Goal: Information Seeking & Learning: Learn about a topic

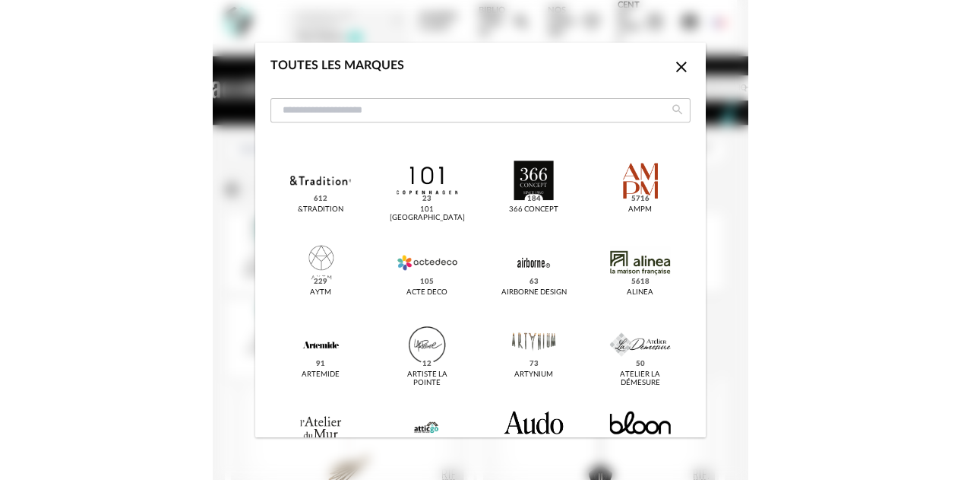
scroll to position [3098, 0]
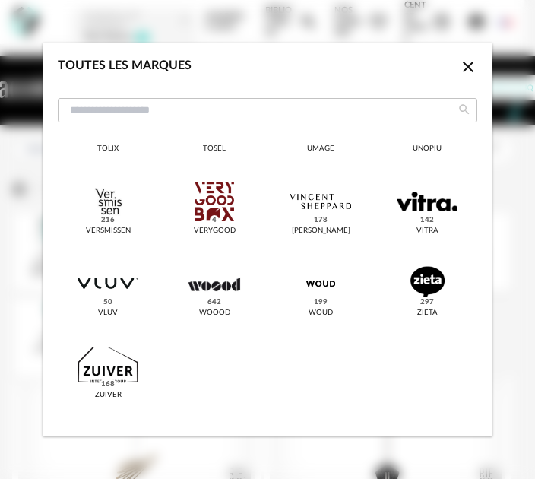
click at [18, 202] on div "Toutes les marques Close icon &tradition 612 101 [GEOGRAPHIC_DATA] 23 366 Conce…" at bounding box center [267, 239] width 535 height 479
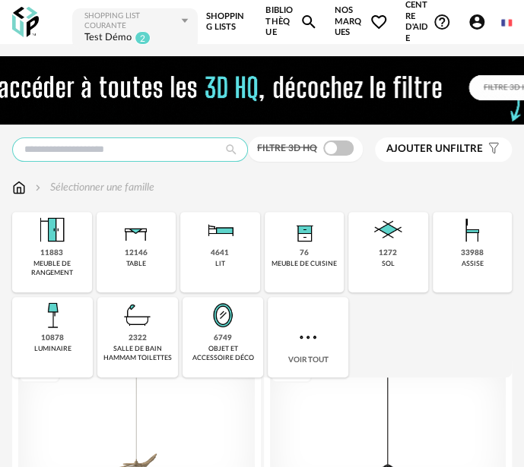
click at [106, 150] on input "text" at bounding box center [130, 150] width 236 height 24
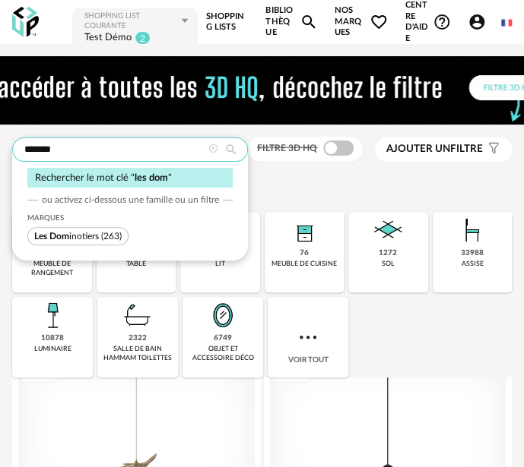
type input "*******"
click at [82, 233] on span "Les Dom inotiers" at bounding box center [66, 236] width 65 height 9
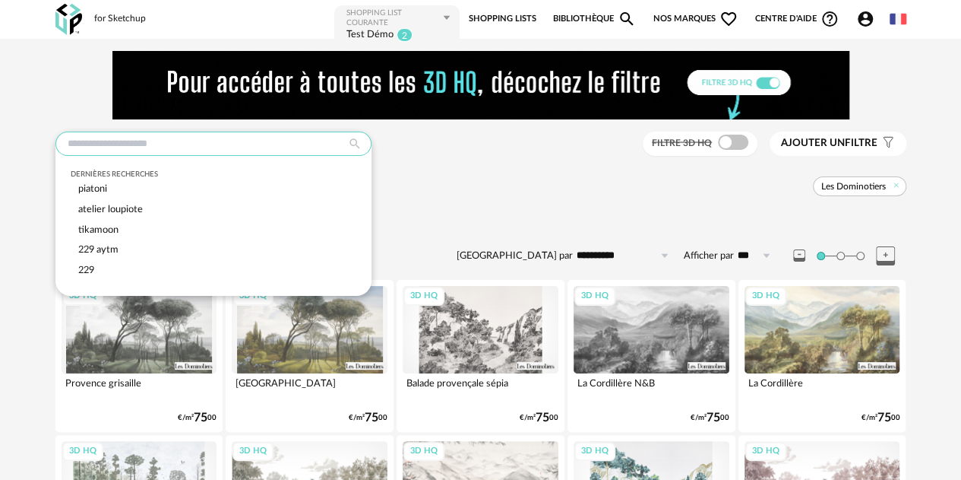
click at [162, 138] on input "text" at bounding box center [213, 143] width 316 height 24
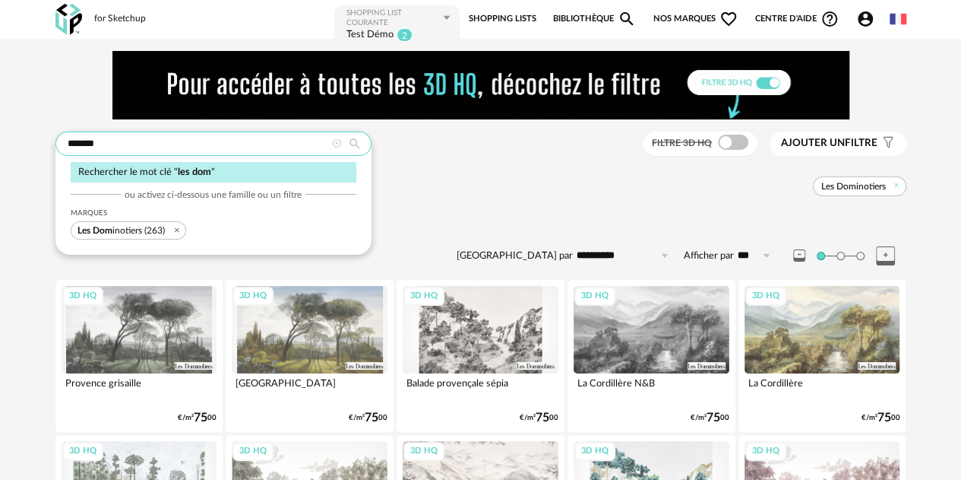
type input "*******"
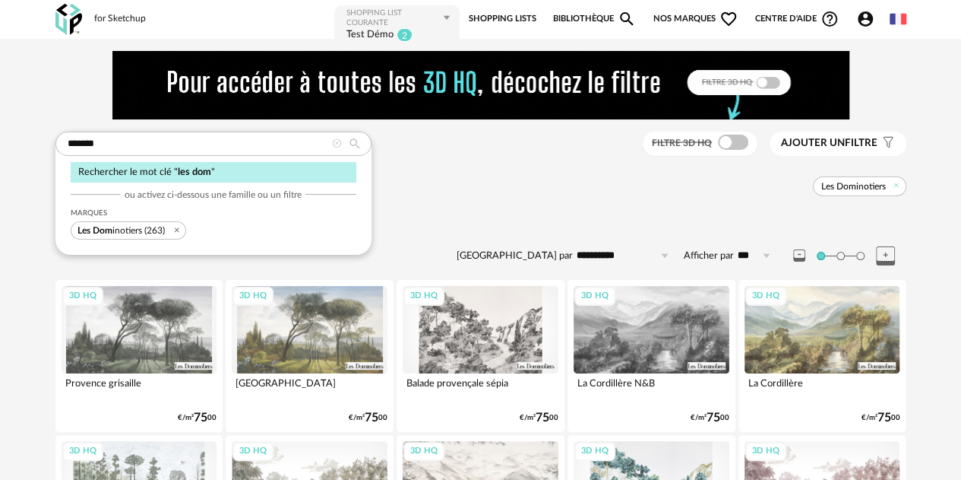
click at [152, 224] on span "Les Dom inotiers (263)" at bounding box center [129, 230] width 116 height 18
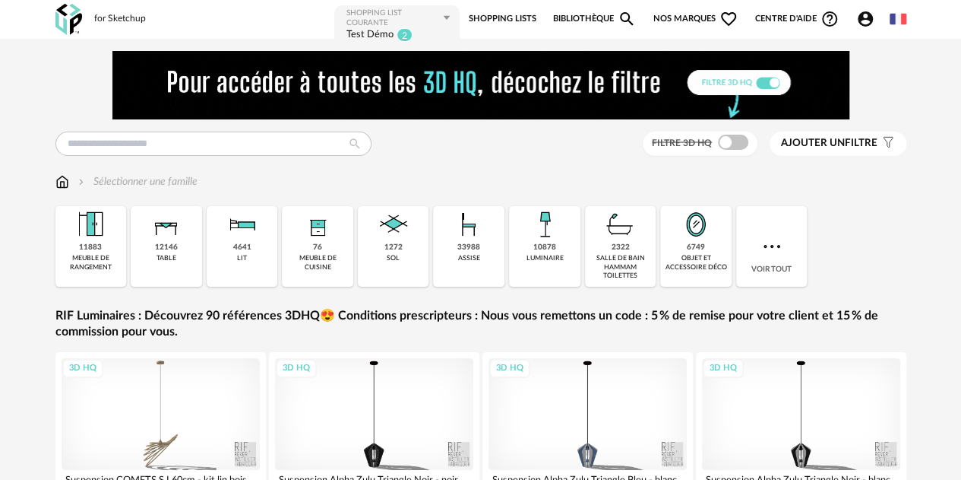
click at [534, 16] on span "Nos marques Heart Outline icon" at bounding box center [696, 19] width 85 height 30
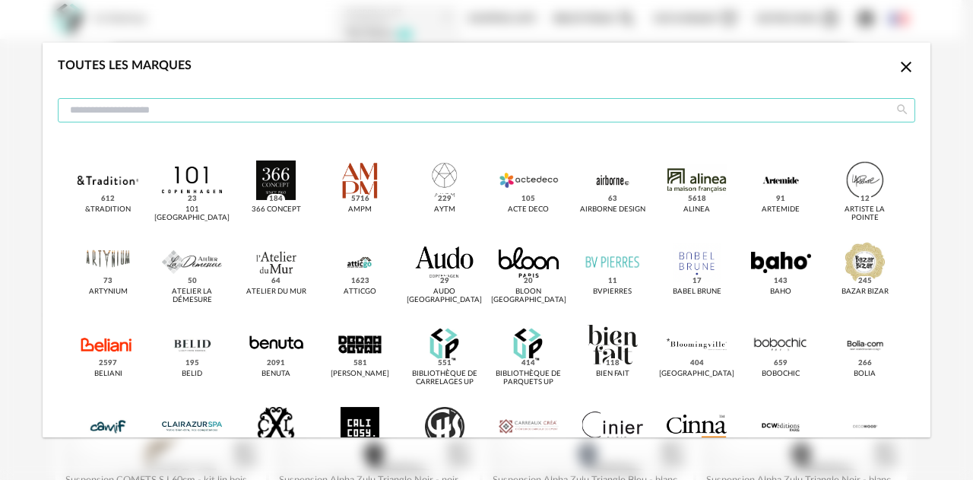
click at [470, 101] on input "dialog" at bounding box center [486, 110] width 857 height 24
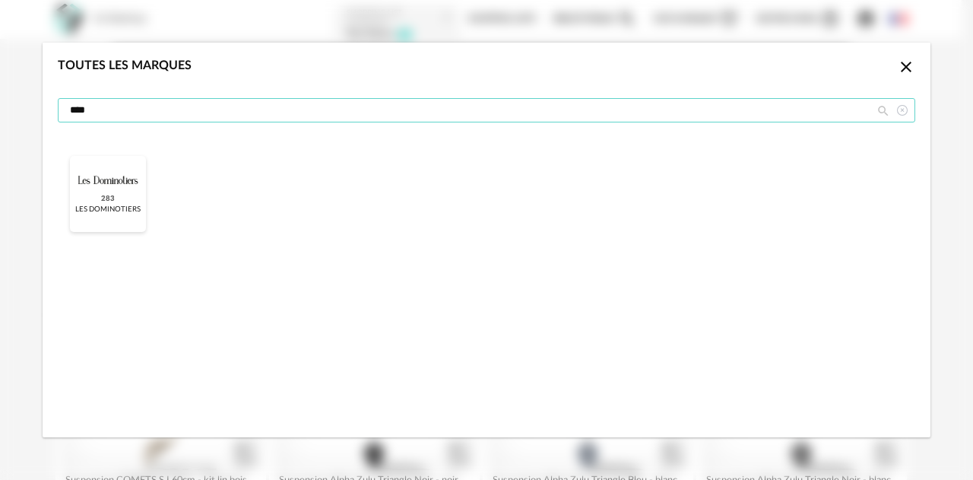
type input "***"
click at [95, 188] on div "dialog" at bounding box center [108, 180] width 60 height 40
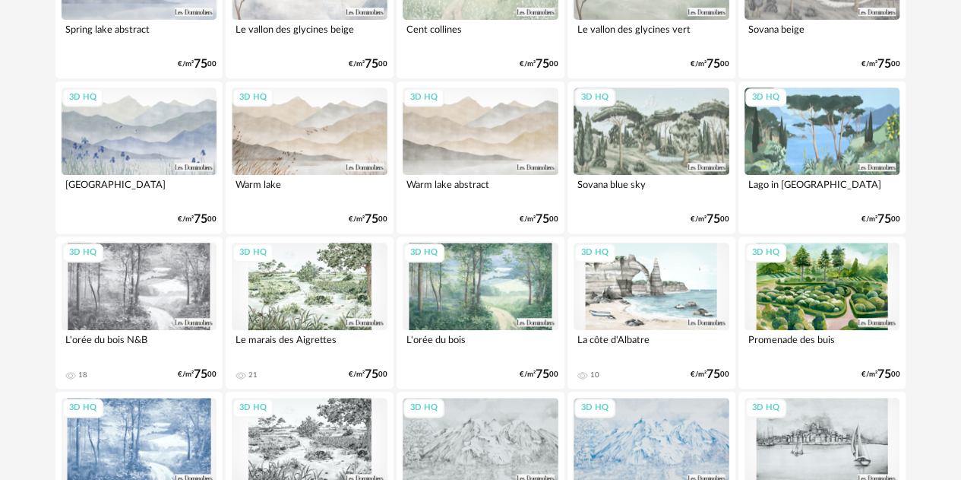
scroll to position [760, 0]
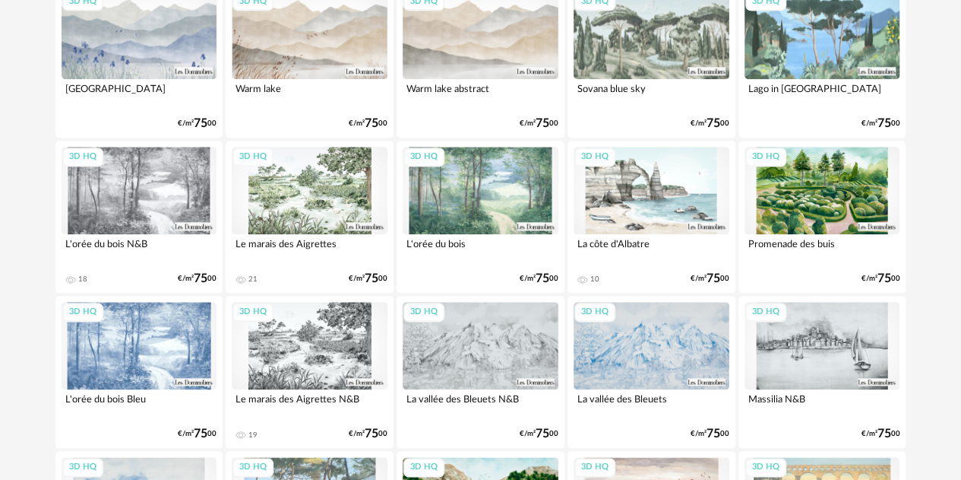
click at [169, 202] on div "3D HQ" at bounding box center [140, 190] width 156 height 87
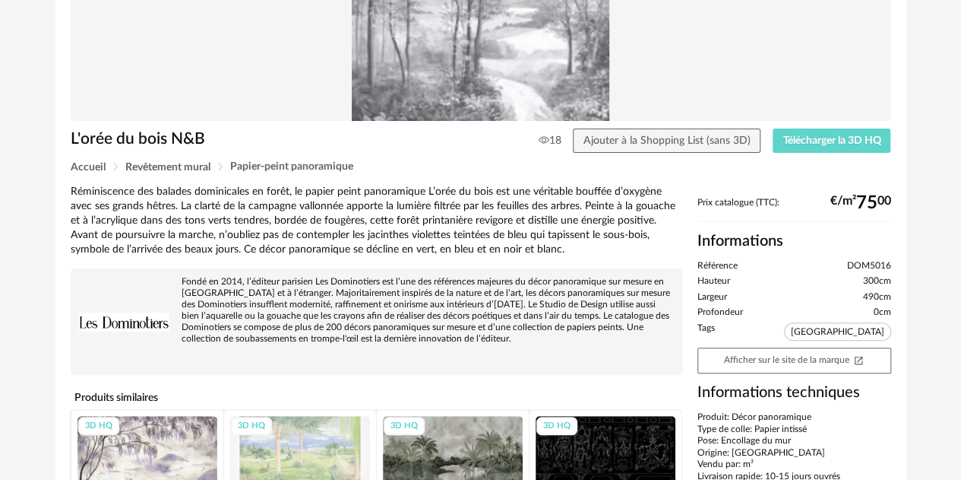
scroll to position [152, 0]
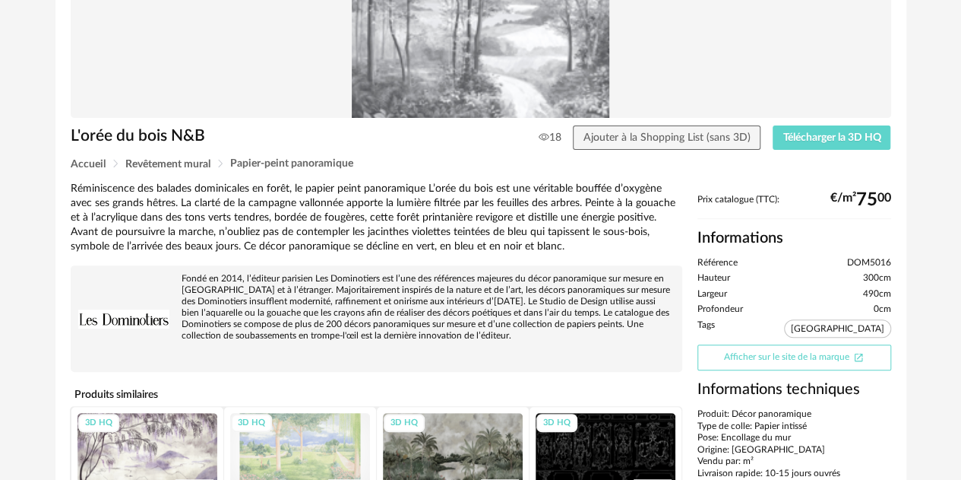
click at [534, 358] on link "Afficher sur le site de la marque Open In New icon" at bounding box center [795, 357] width 194 height 26
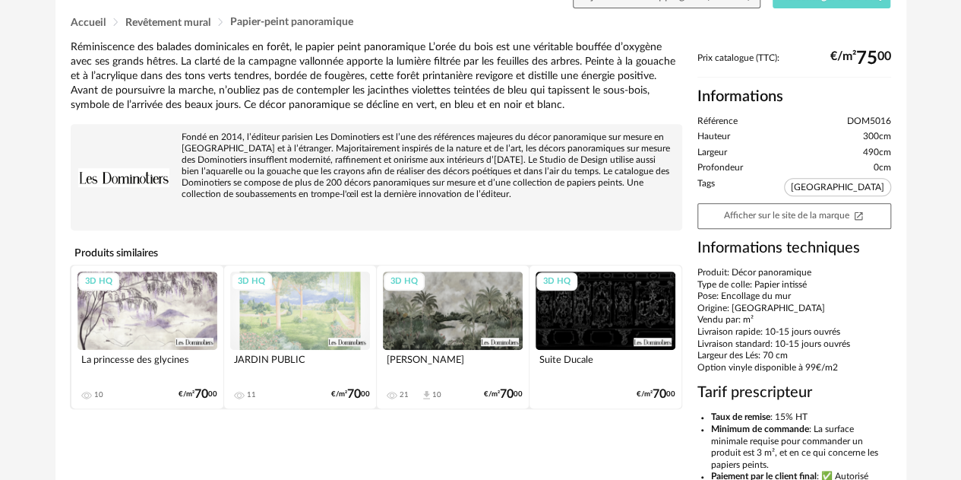
scroll to position [0, 0]
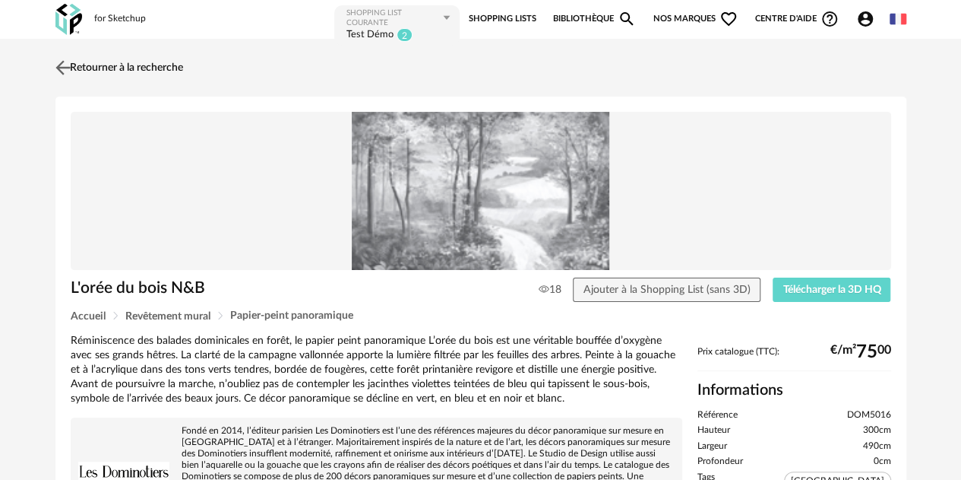
click at [62, 69] on img at bounding box center [63, 67] width 22 height 22
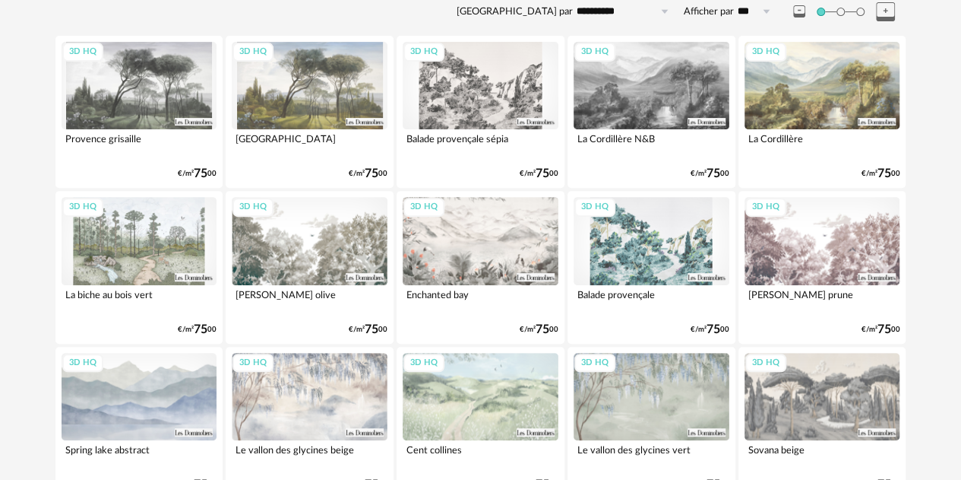
scroll to position [152, 0]
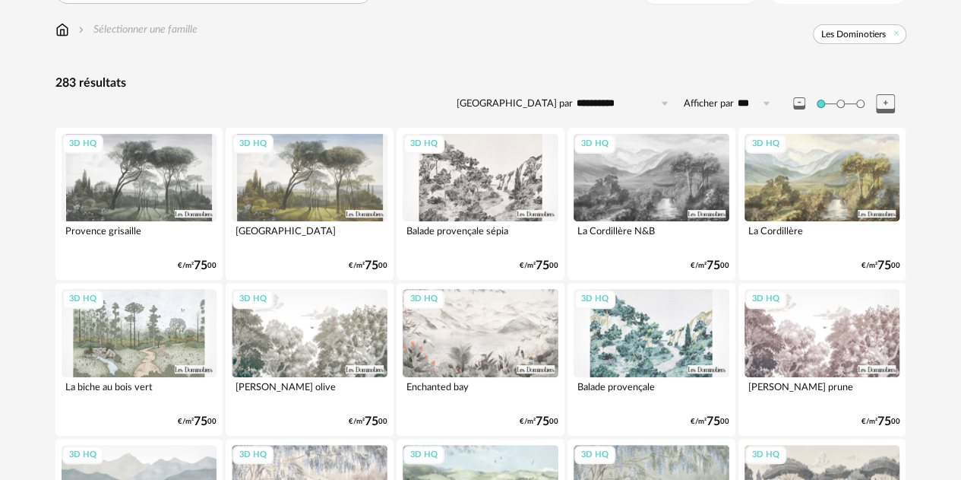
click at [495, 308] on div "3D HQ" at bounding box center [481, 332] width 156 height 87
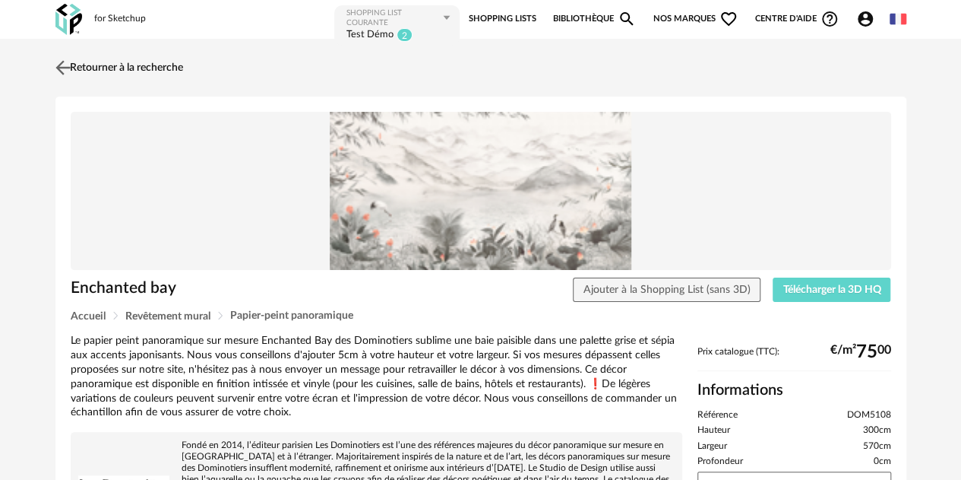
click at [68, 64] on img at bounding box center [63, 67] width 22 height 22
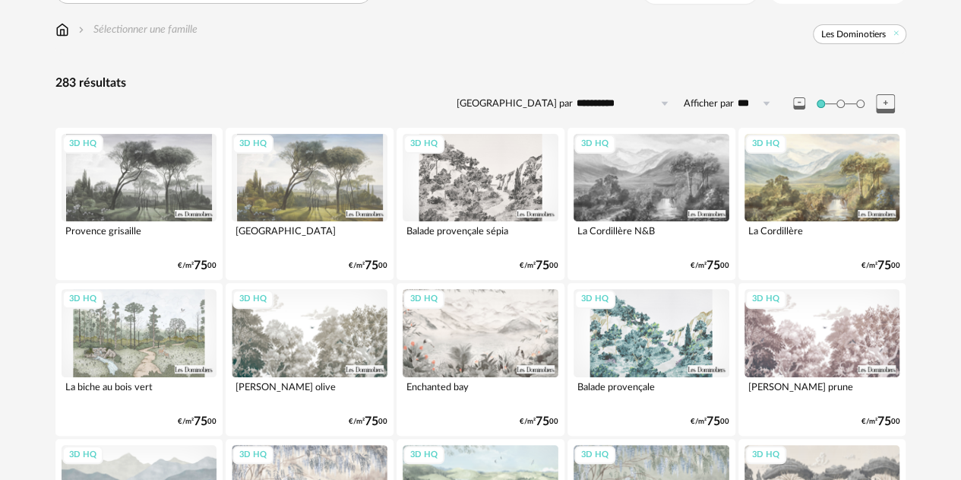
click at [145, 183] on div "3D HQ" at bounding box center [140, 177] width 156 height 87
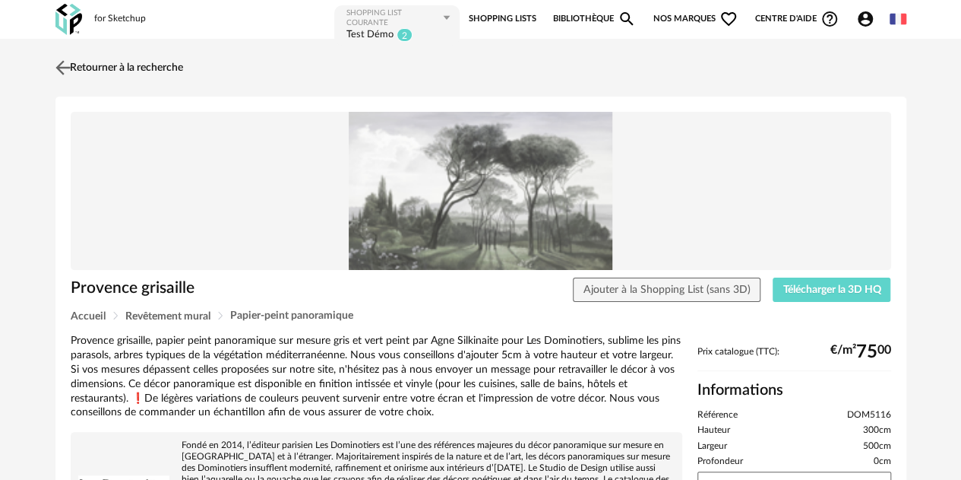
click at [71, 65] on img at bounding box center [63, 67] width 22 height 22
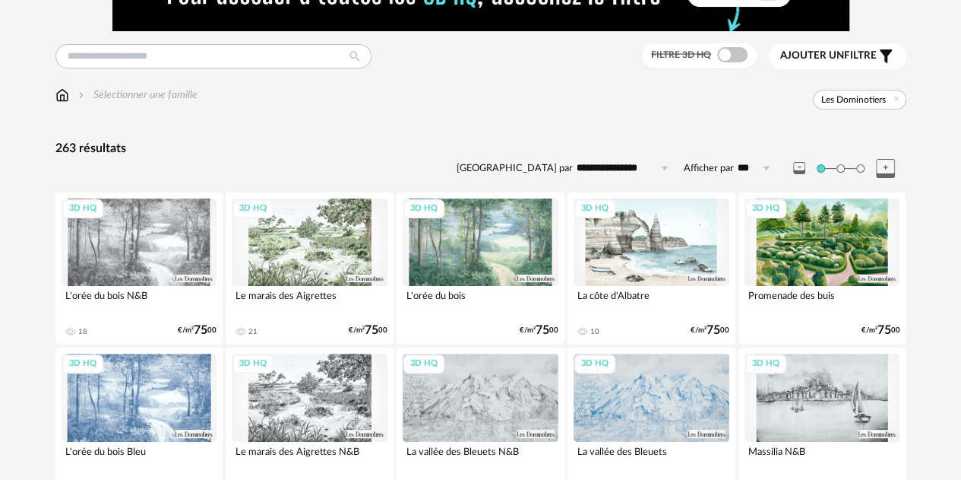
scroll to position [76, 0]
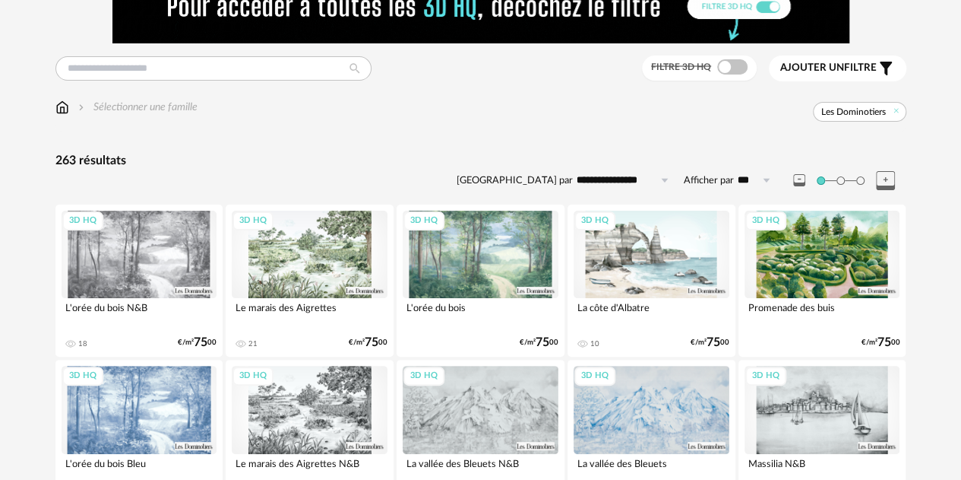
click at [159, 253] on div "3D HQ" at bounding box center [140, 254] width 156 height 87
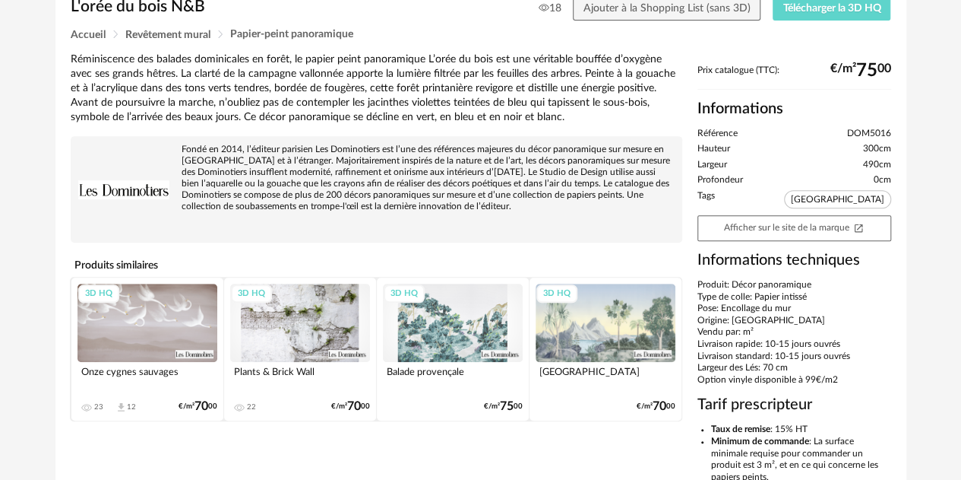
scroll to position [304, 0]
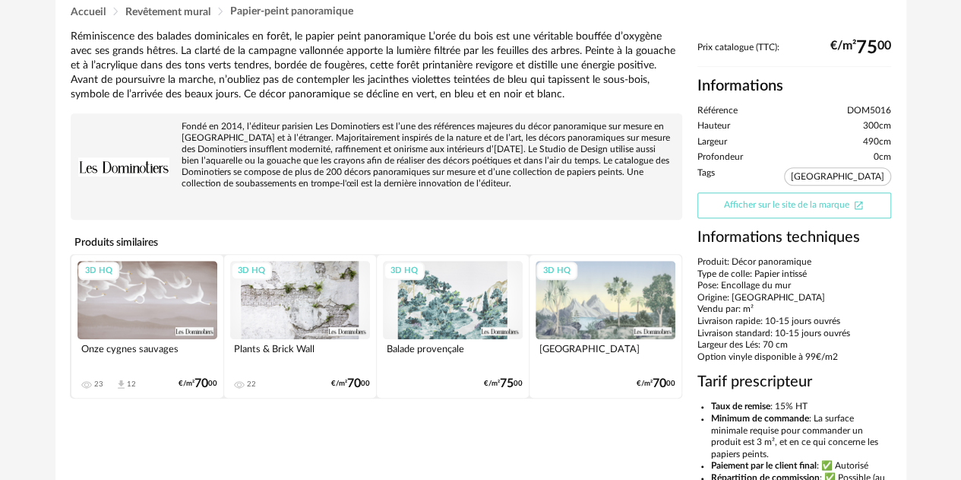
click at [739, 204] on link "Afficher sur le site de la marque Open In New icon" at bounding box center [795, 205] width 194 height 26
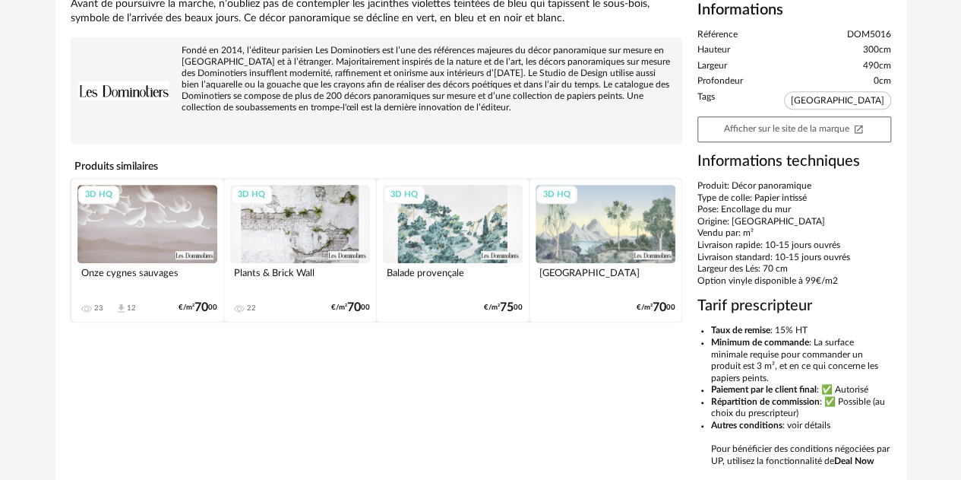
scroll to position [449, 0]
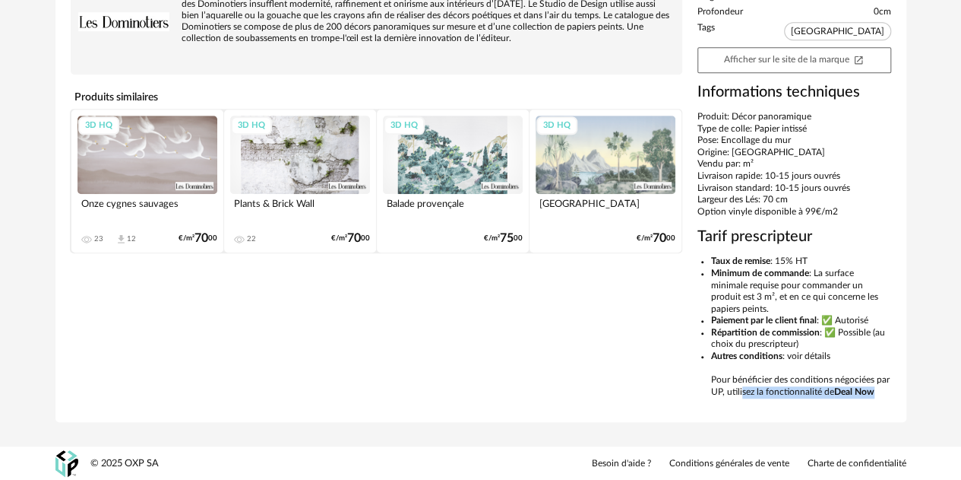
drag, startPoint x: 736, startPoint y: 391, endPoint x: 914, endPoint y: 395, distance: 177.1
click at [914, 395] on div "Retourner à la recherche L'orée du bois N&B 18 Ajouter à la Shopping List (sans…" at bounding box center [481, 24] width 876 height 845
click at [909, 394] on div "Retourner à la recherche L'orée du bois N&B 18 Ajouter à la Shopping List (sans…" at bounding box center [481, 24] width 876 height 845
drag, startPoint x: 885, startPoint y: 388, endPoint x: 702, endPoint y: 378, distance: 183.4
click at [702, 378] on ul "Taux de remise : 15% HT Minimum de commande : La surface minimale requise pour …" at bounding box center [795, 326] width 194 height 142
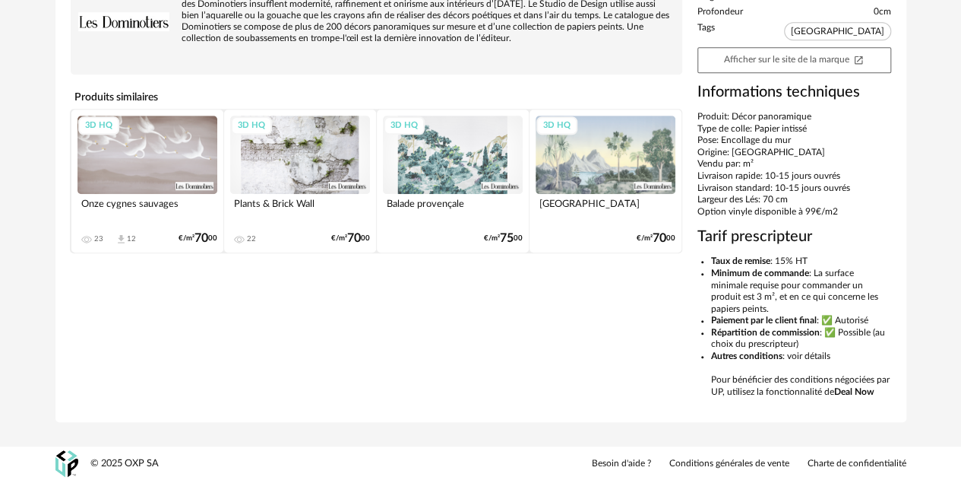
click at [702, 373] on ul "Taux de remise : 15% HT Minimum de commande : La surface minimale requise pour …" at bounding box center [795, 326] width 194 height 142
drag, startPoint x: 861, startPoint y: 386, endPoint x: 698, endPoint y: 374, distance: 163.9
click at [698, 374] on div "L'orée du bois N&B 18 Ajouter à la Shopping List (sans 3D) Télécharger la 3D HQ…" at bounding box center [480, 34] width 851 height 775
copy ul "Pour bénéficier des conditions négociées par UP, utilisez la fonctionnalité de …"
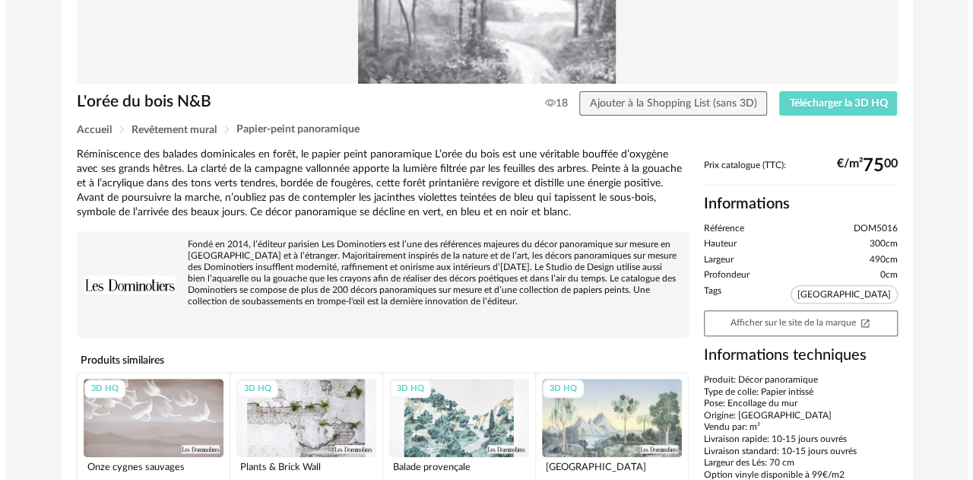
scroll to position [0, 0]
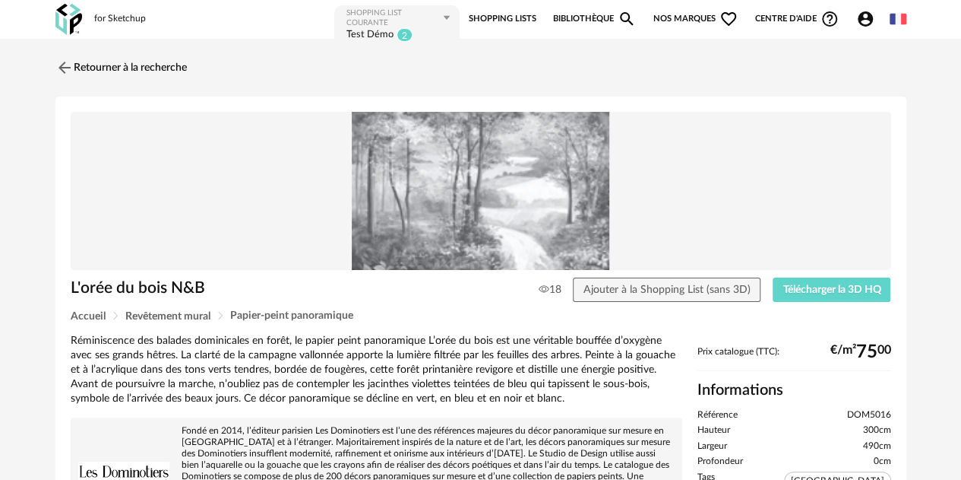
click at [371, 28] on div "Test Démo" at bounding box center [370, 35] width 47 height 14
